Goal: Check status: Check status

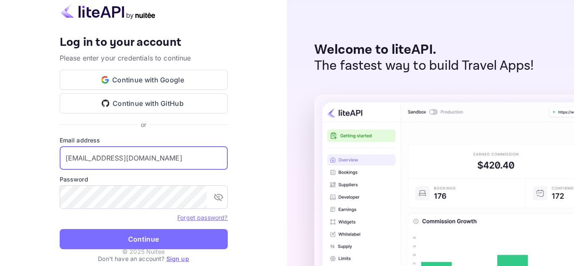
type input "[EMAIL_ADDRESS][DOMAIN_NAME]"
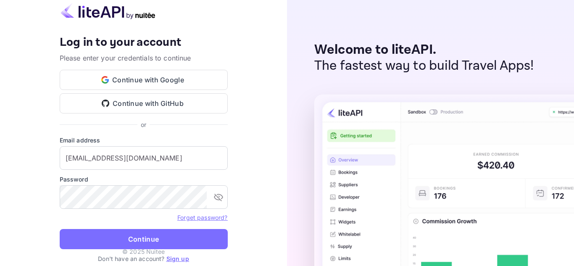
click at [146, 227] on form "Email address [EMAIL_ADDRESS][DOMAIN_NAME] ​ Password ​ Forget password? Contin…" at bounding box center [144, 195] width 168 height 118
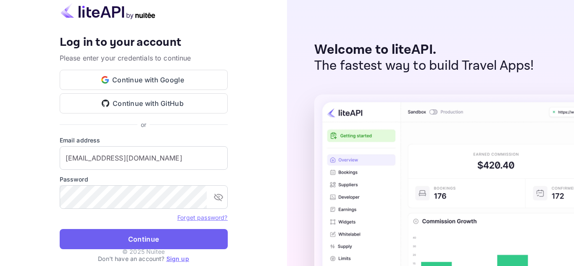
click at [146, 240] on button "Continue" at bounding box center [144, 239] width 168 height 20
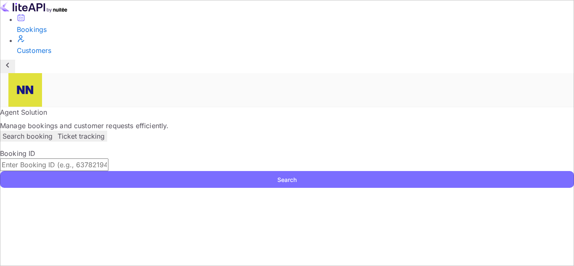
click at [108, 158] on input "text" at bounding box center [54, 164] width 108 height 13
paste input "8159729"
type input "8159729"
click at [130, 152] on div "Booking ID 8159729 ​ Search" at bounding box center [287, 167] width 574 height 39
click at [144, 171] on button "Search" at bounding box center [287, 179] width 574 height 17
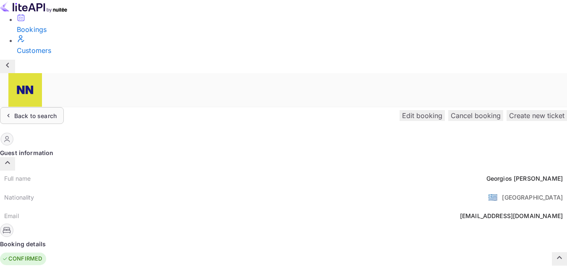
click at [57, 111] on div "Back to search" at bounding box center [35, 115] width 42 height 9
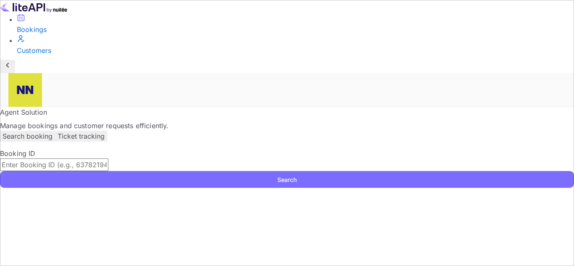
click at [108, 158] on input "text" at bounding box center [54, 164] width 108 height 13
paste input "8917454"
type input "8917454"
click at [160, 171] on button "Search" at bounding box center [287, 179] width 574 height 17
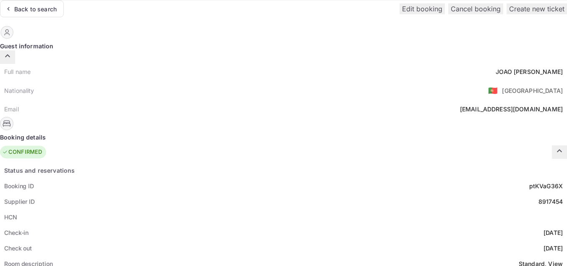
scroll to position [126, 0]
